Goal: Find contact information: Find contact information

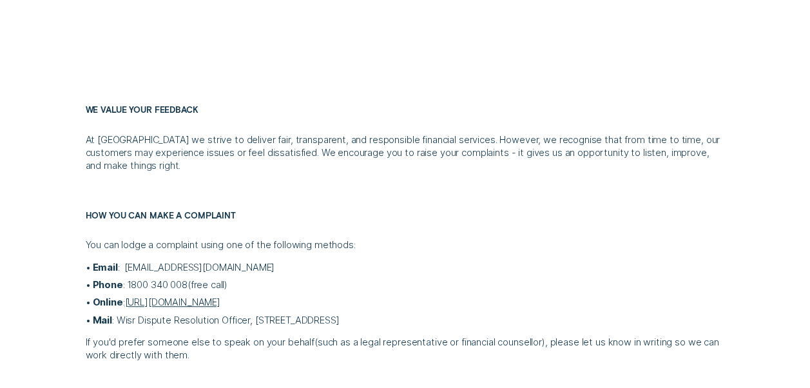
scroll to position [322, 0]
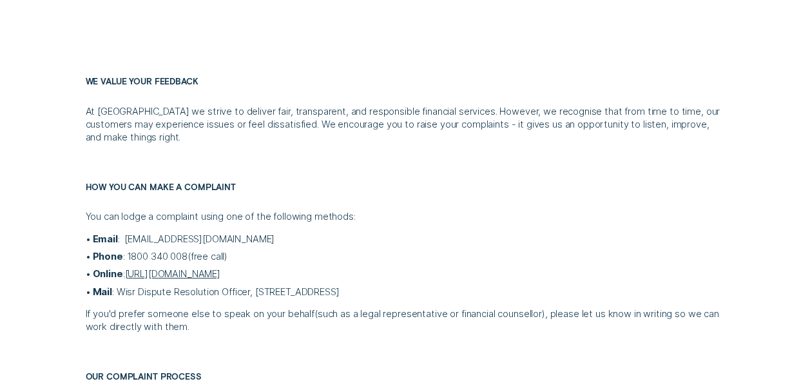
click at [209, 272] on link "[URL][DOMAIN_NAME]" at bounding box center [171, 274] width 95 height 12
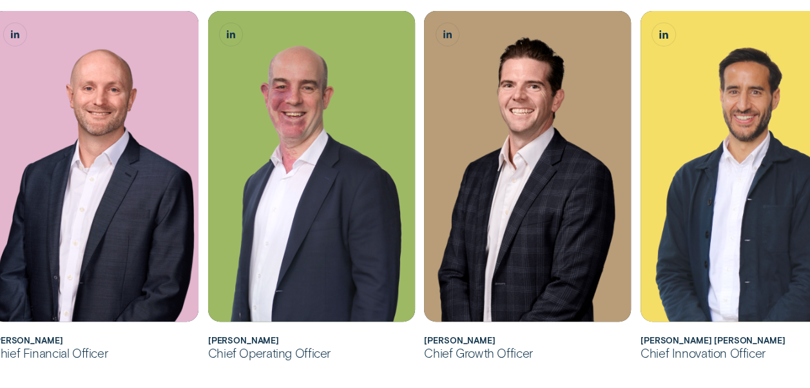
scroll to position [515, 0]
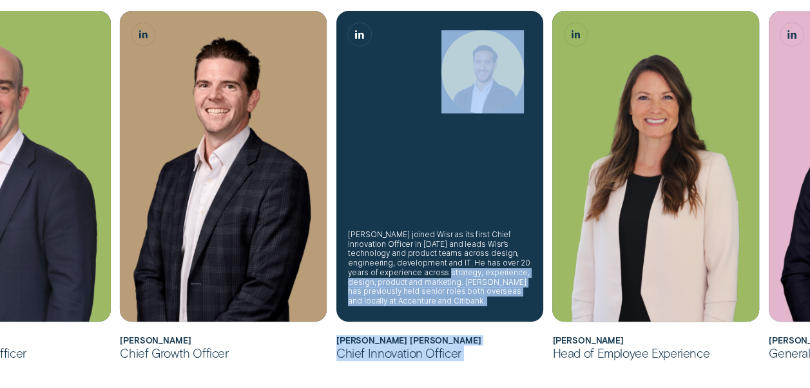
drag, startPoint x: 616, startPoint y: 285, endPoint x: 414, endPoint y: 269, distance: 202.8
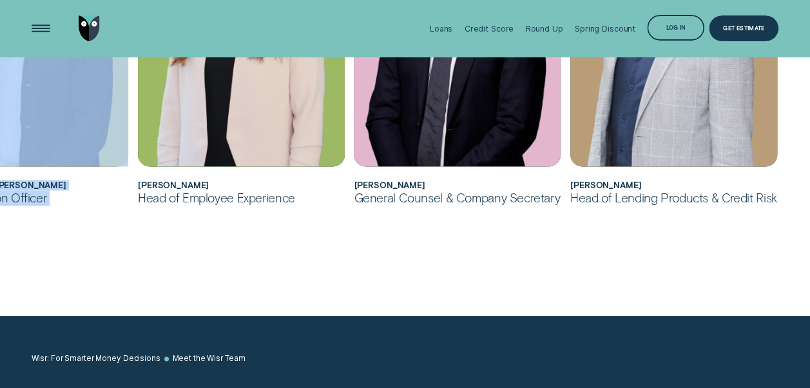
scroll to position [773, 0]
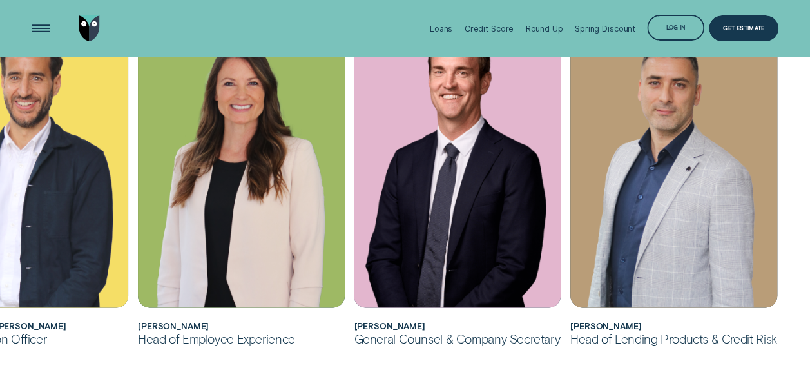
scroll to position [508, 0]
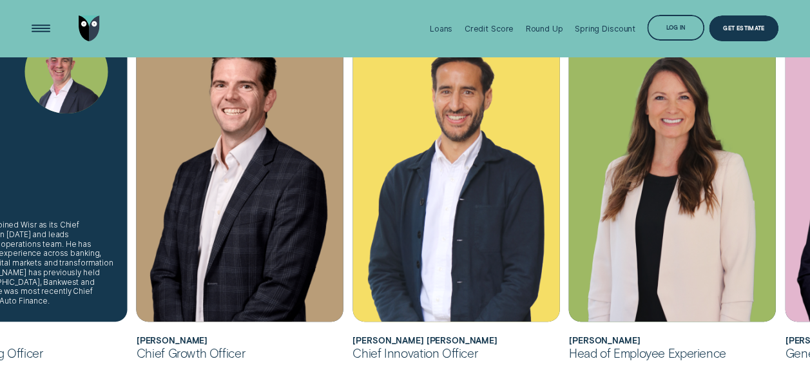
click at [84, 288] on div "Sam joined Wisr as its Chief Operating Officer in August 2025 and leads Wisr’s …" at bounding box center [23, 262] width 183 height 85
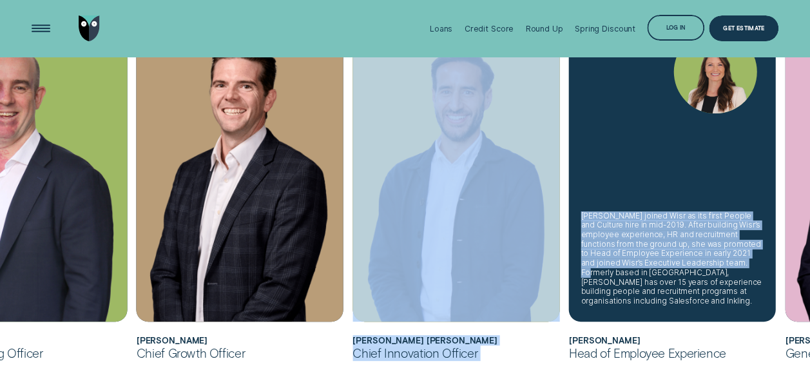
drag, startPoint x: 462, startPoint y: 281, endPoint x: 643, endPoint y: 268, distance: 182.1
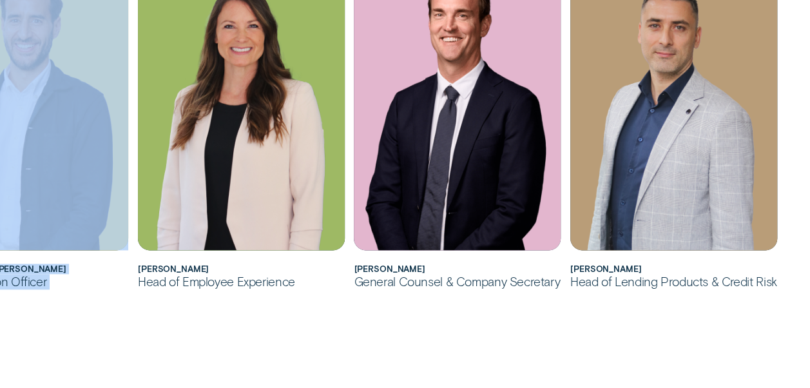
scroll to position [830, 0]
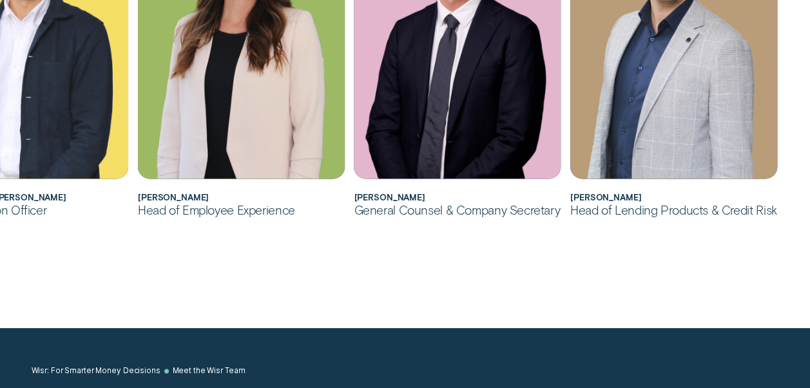
click at [637, 213] on div "Head of Lending Products & Credit Risk" at bounding box center [673, 209] width 207 height 15
click at [631, 199] on h2 "[PERSON_NAME]" at bounding box center [673, 198] width 207 height 10
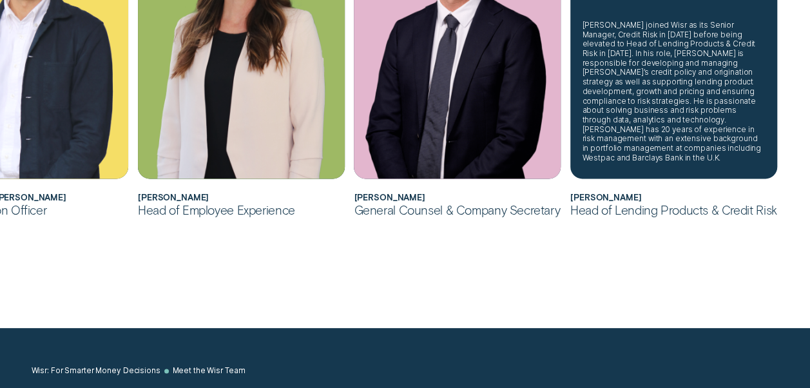
click at [672, 145] on div "[PERSON_NAME] joined Wisr as its Senior Manager, Credit Risk in [DATE] before b…" at bounding box center [673, 92] width 183 height 142
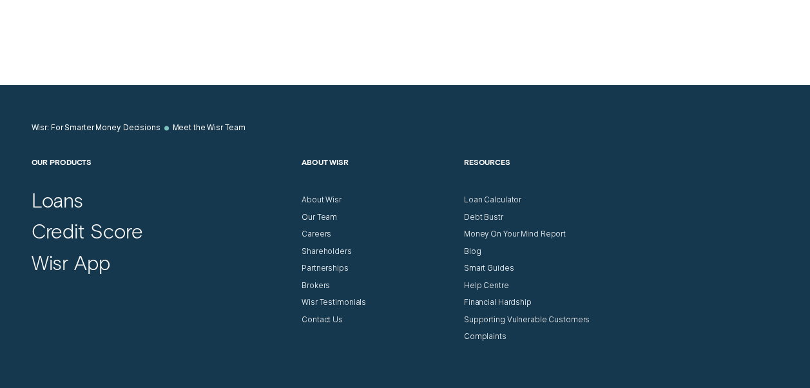
scroll to position [1152, 0]
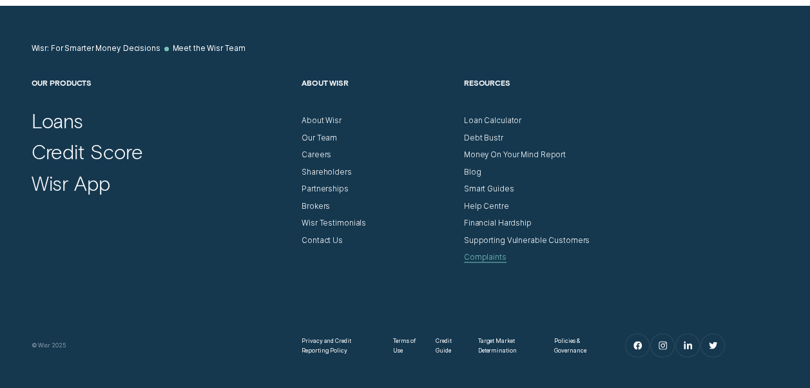
click at [488, 253] on div "Complaints" at bounding box center [485, 257] width 43 height 10
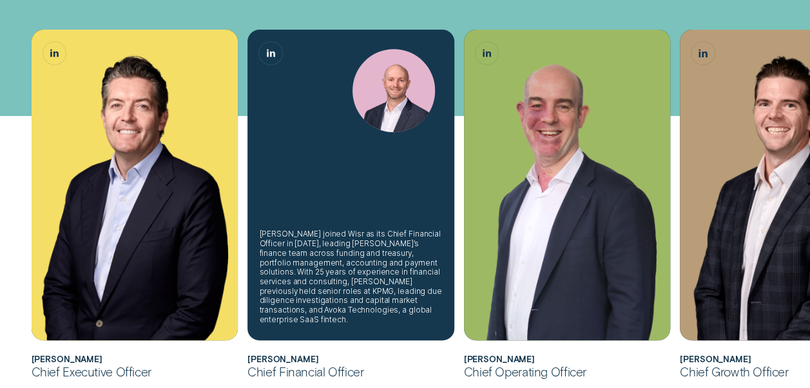
scroll to position [322, 0]
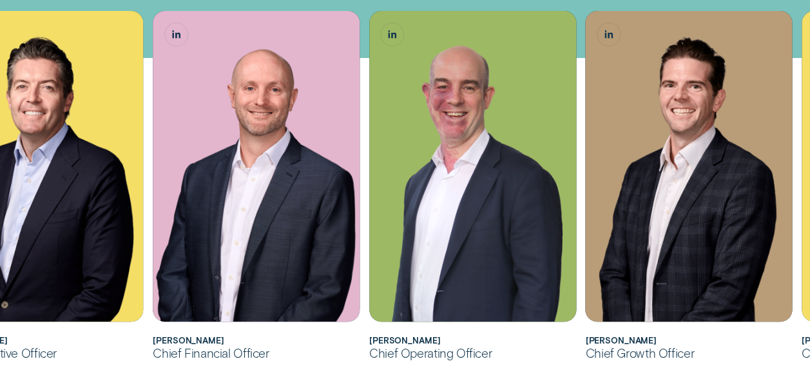
click at [419, 345] on div "Chief Operating Officer" at bounding box center [472, 352] width 207 height 15
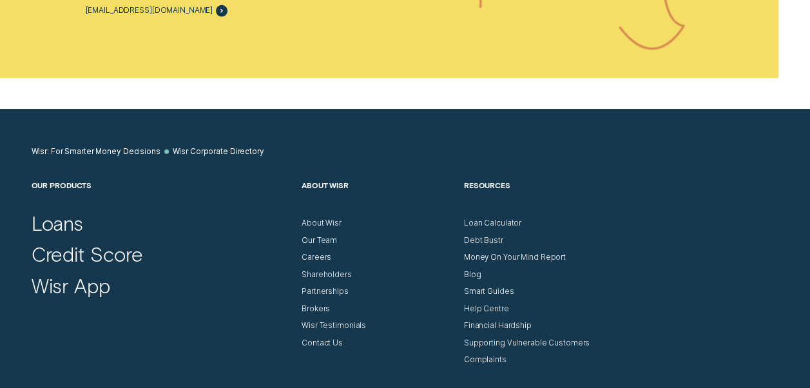
scroll to position [1932, 0]
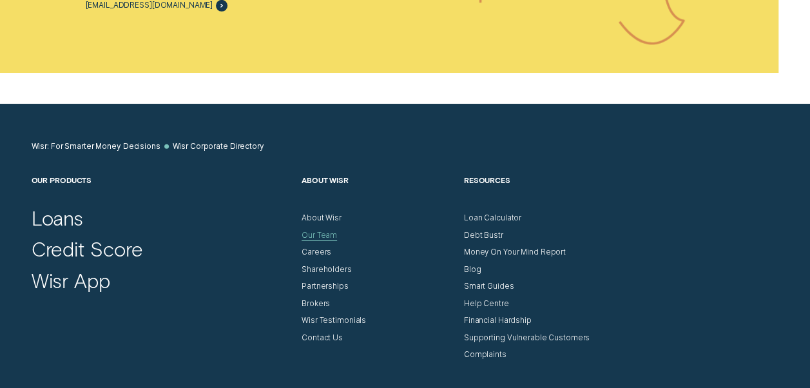
click at [311, 240] on div "Our Team" at bounding box center [318, 236] width 35 height 10
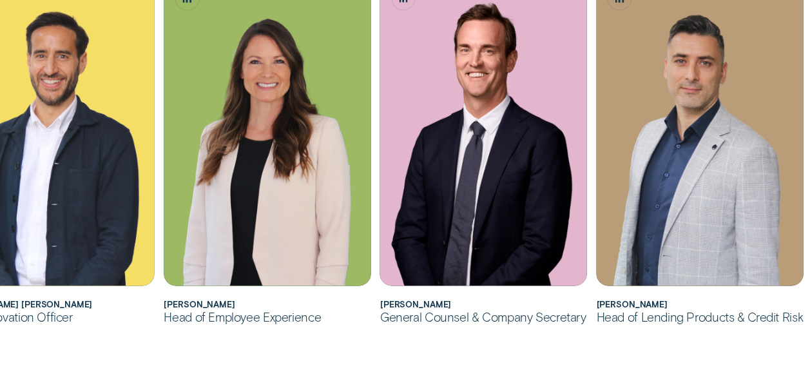
scroll to position [773, 0]
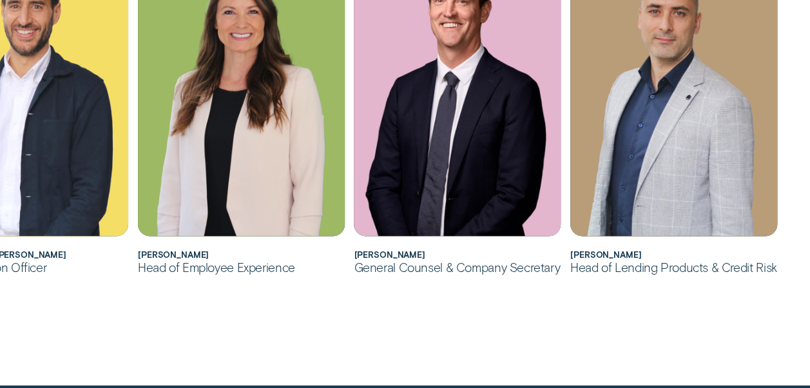
drag, startPoint x: 570, startPoint y: 254, endPoint x: 647, endPoint y: 256, distance: 76.7
click at [647, 256] on h2 "[PERSON_NAME]" at bounding box center [673, 255] width 207 height 10
drag, startPoint x: 647, startPoint y: 256, endPoint x: 632, endPoint y: 254, distance: 14.3
copy h2 "[PERSON_NAME]"
